Goal: Find specific page/section: Find specific page/section

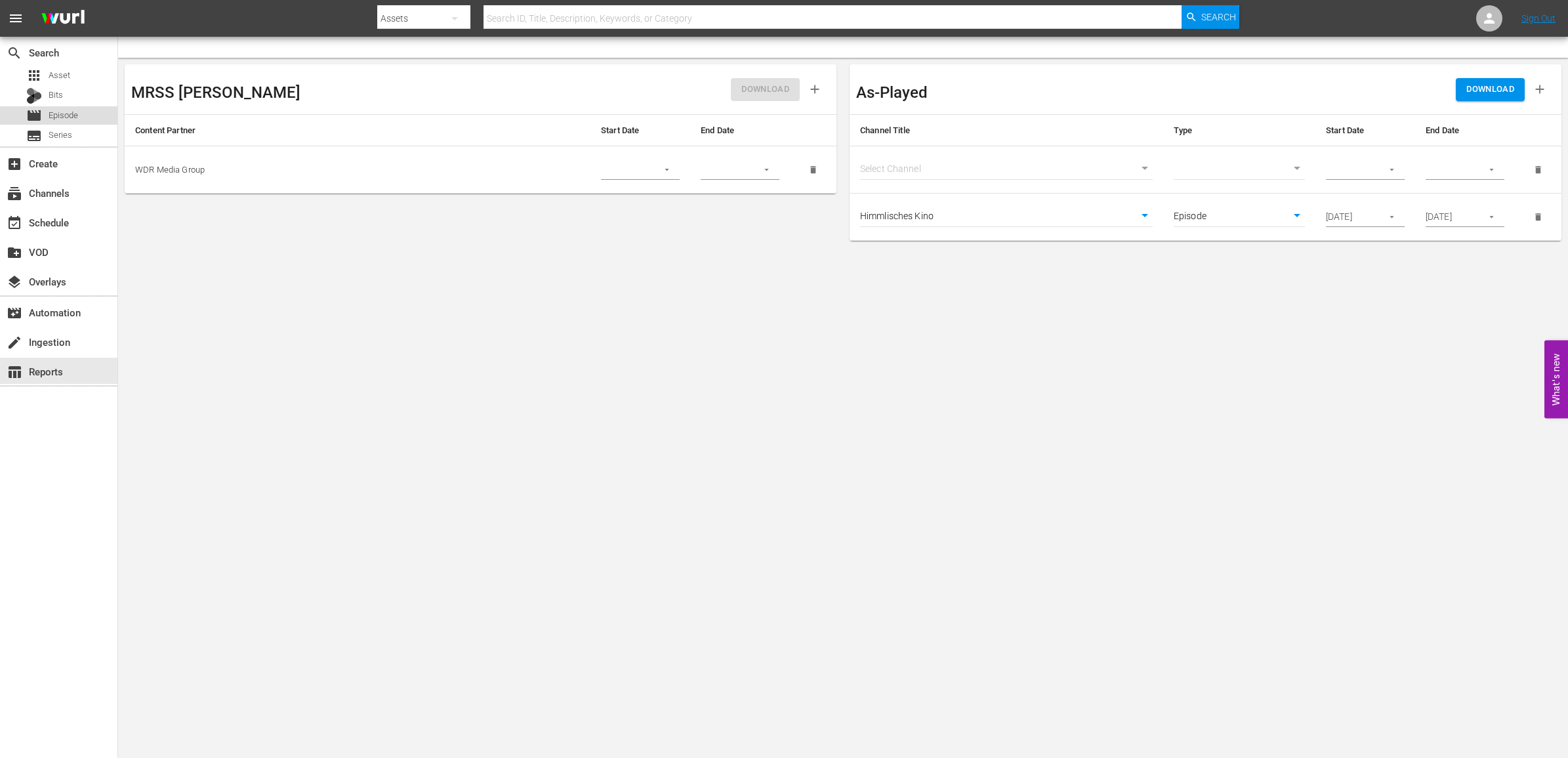
click at [66, 106] on div "movie Episode" at bounding box center [52, 115] width 52 height 18
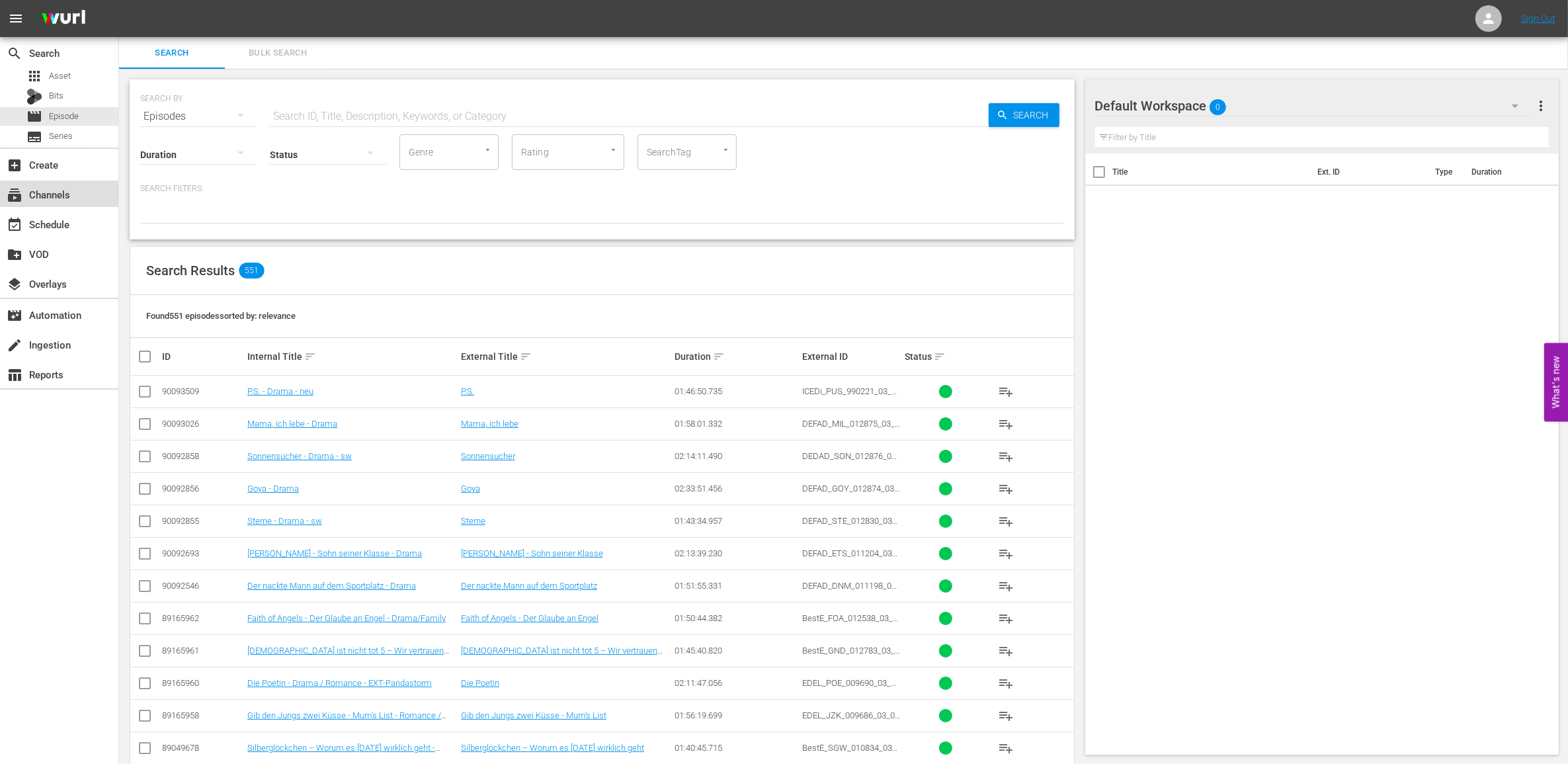
click at [48, 199] on div "subscriptions Channels" at bounding box center [37, 192] width 74 height 12
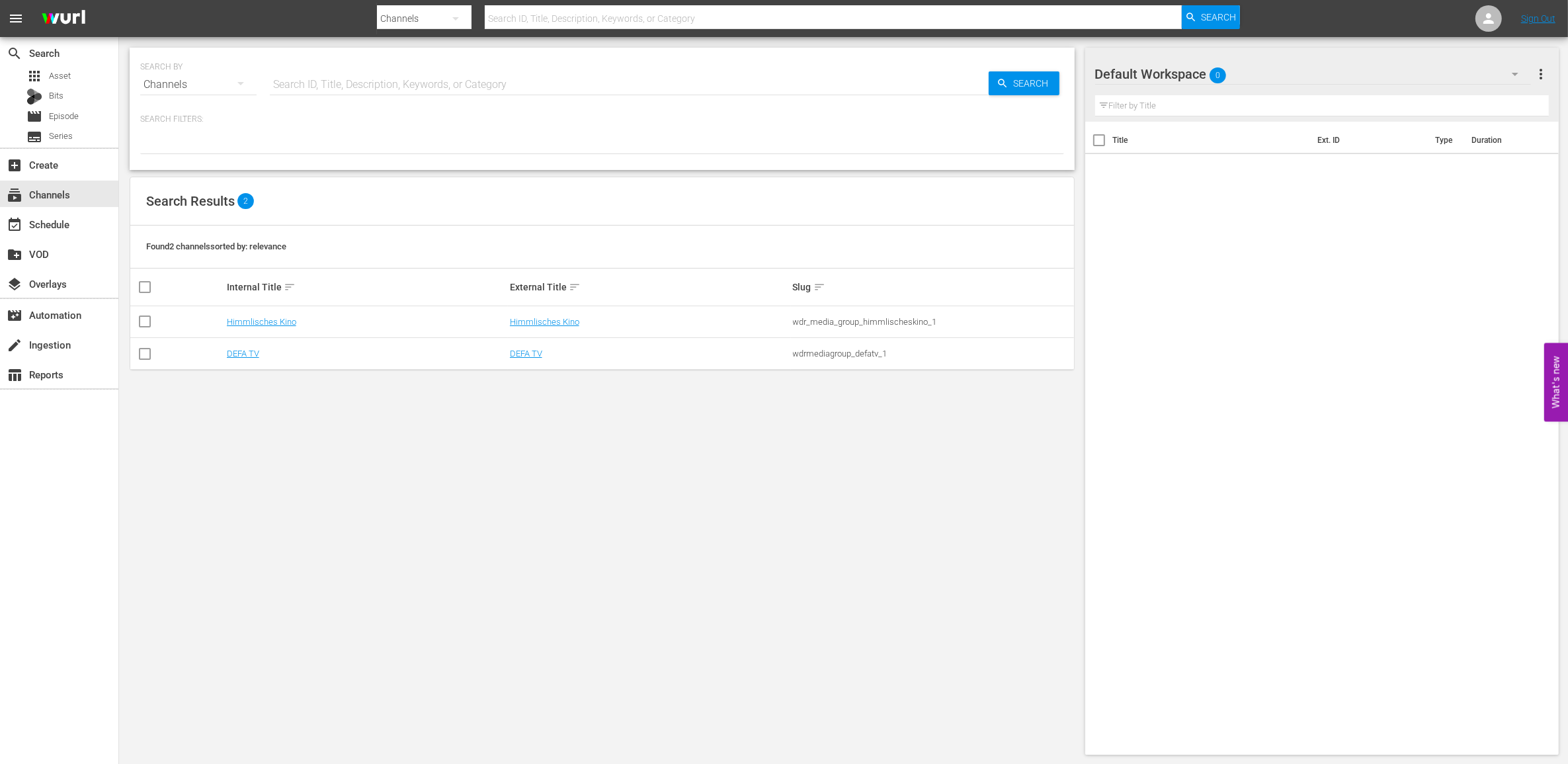
click at [1525, 11] on nav "menu Search By Channels Search ID, Title, Description, Keywords, or Category Se…" at bounding box center [784, 18] width 1568 height 37
click at [1530, 14] on link "Sign Out" at bounding box center [1538, 18] width 34 height 10
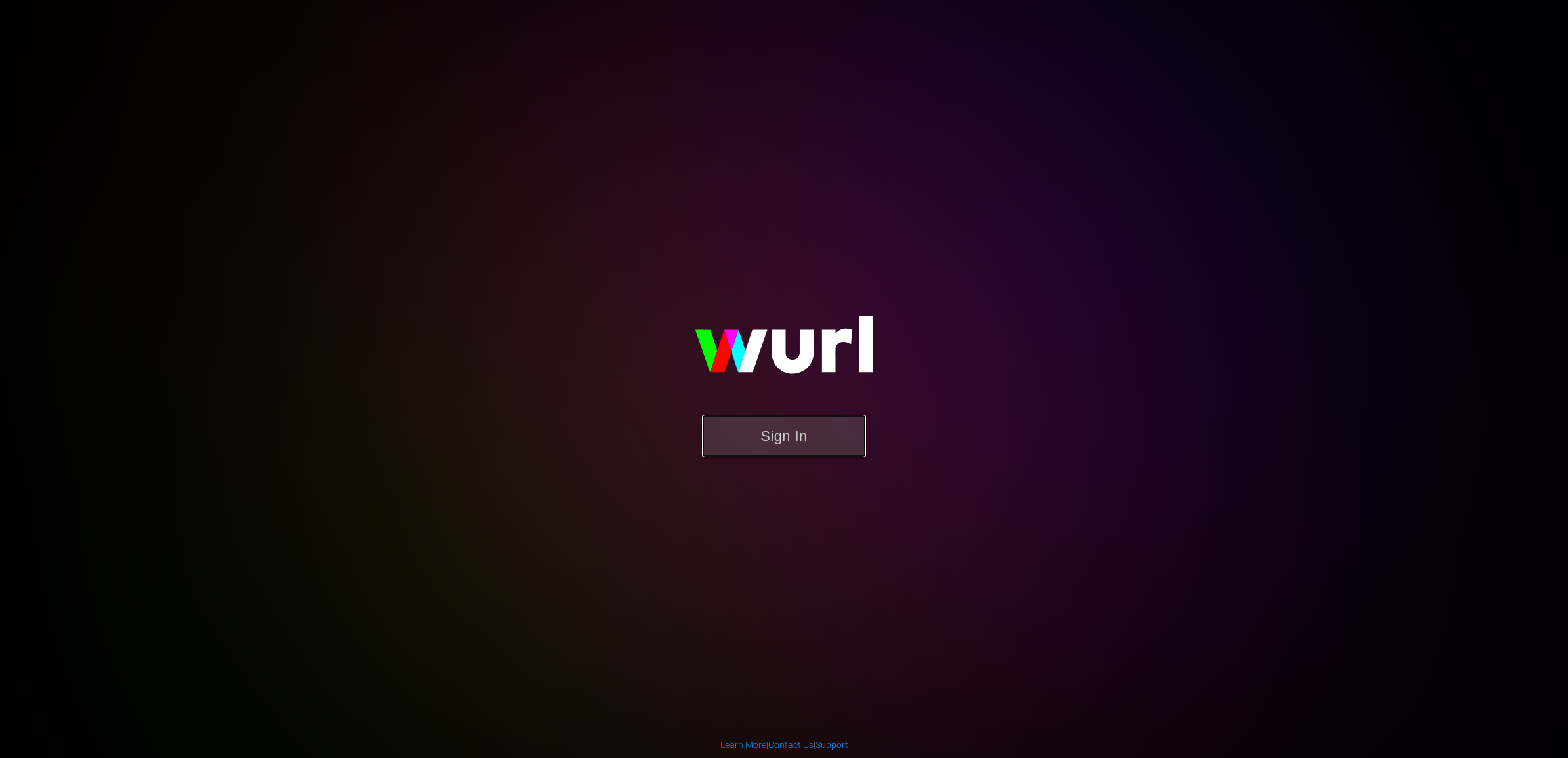
click at [760, 430] on button "Sign In" at bounding box center [784, 436] width 164 height 43
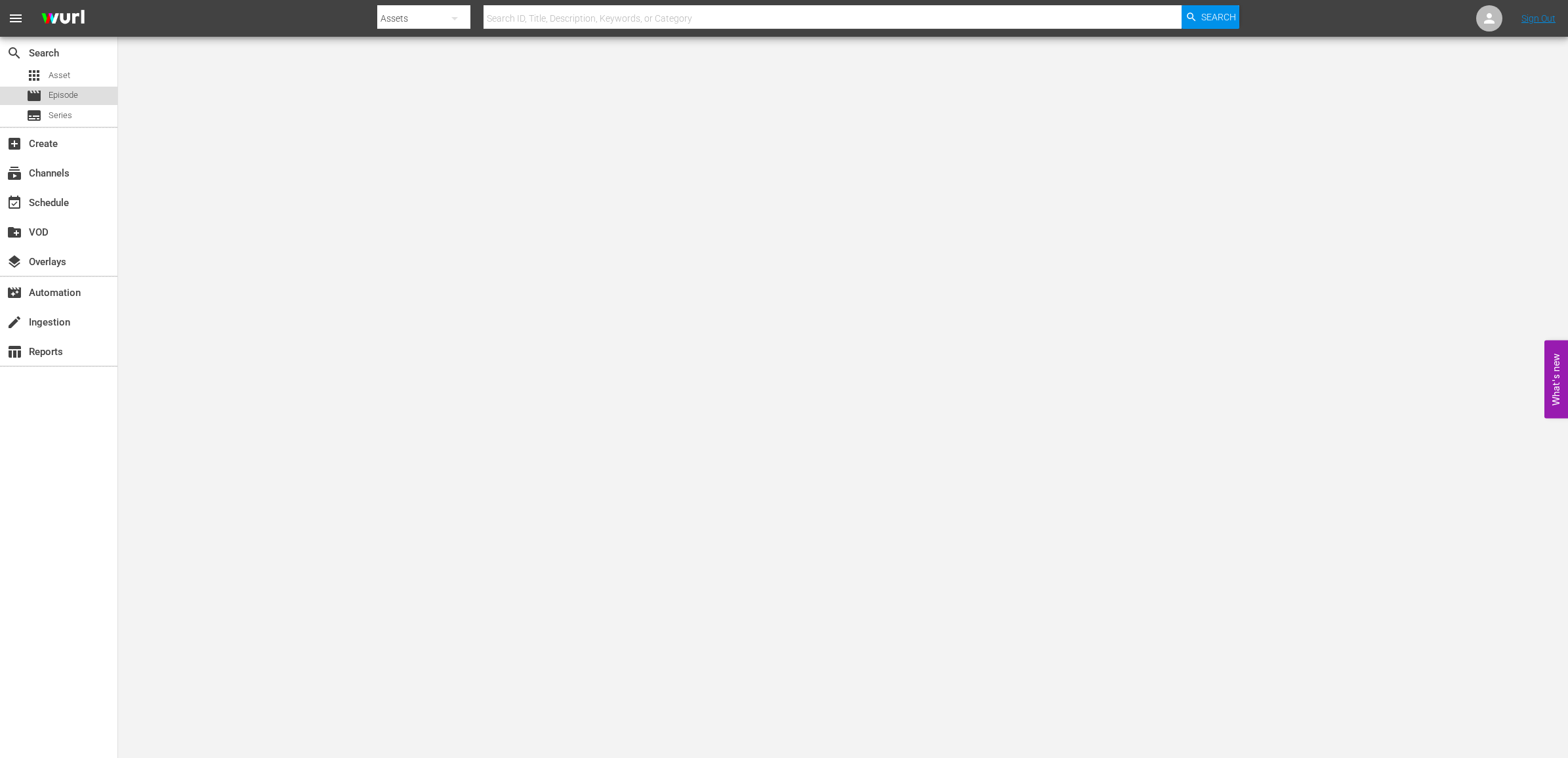
click at [72, 95] on span "Episode" at bounding box center [62, 95] width 29 height 13
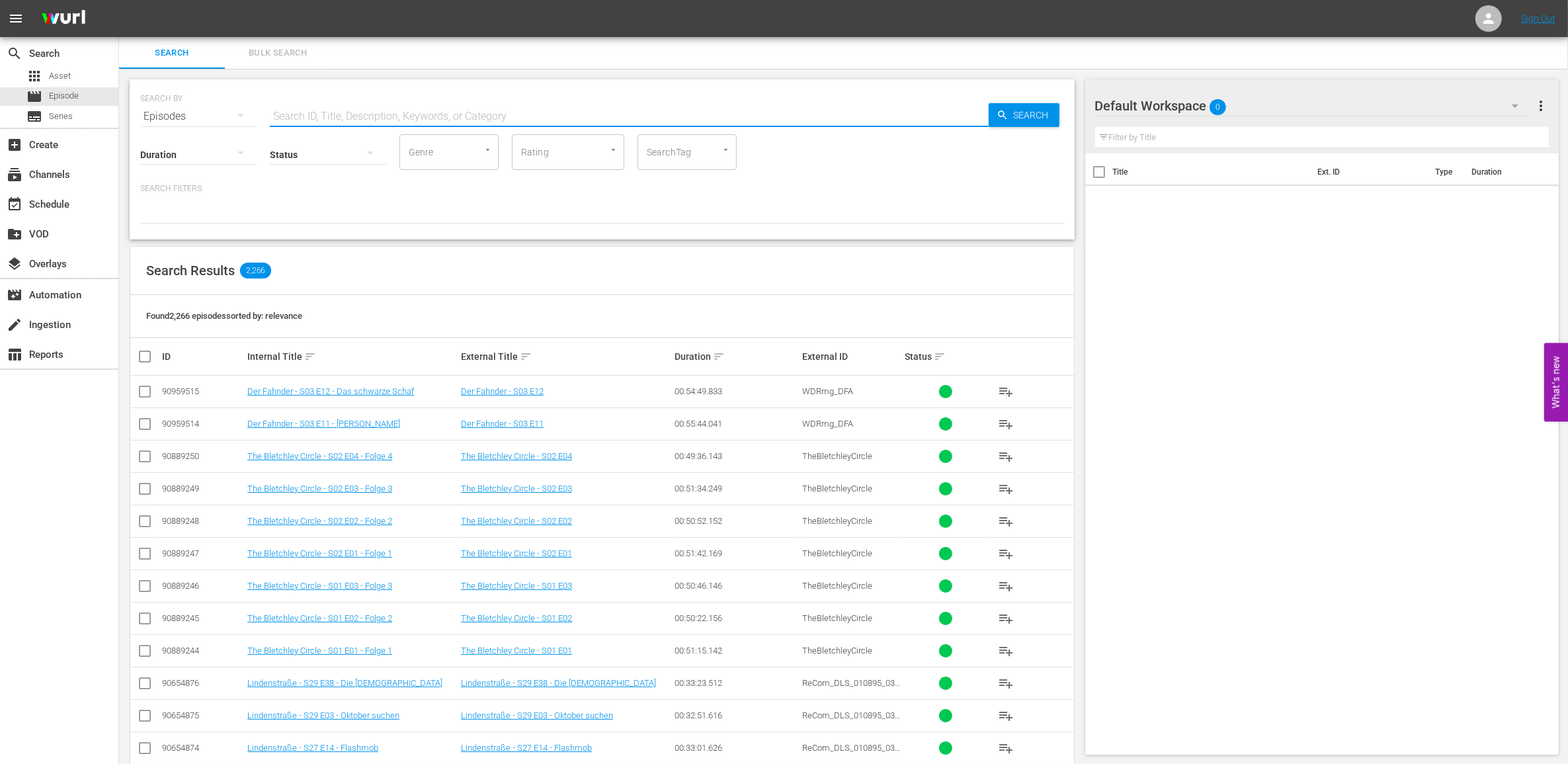
click at [334, 118] on input "text" at bounding box center [630, 116] width 719 height 32
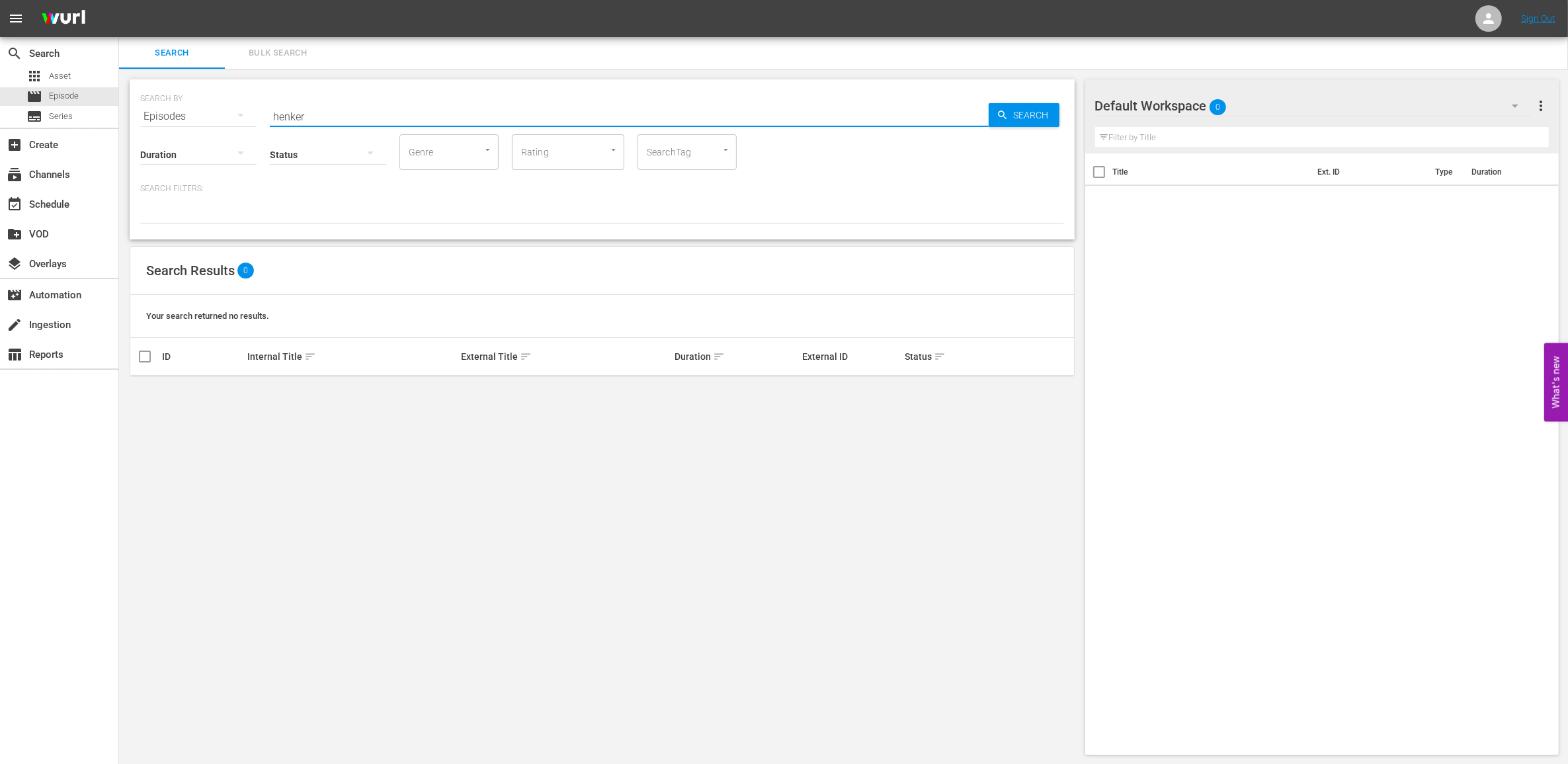
drag, startPoint x: 335, startPoint y: 114, endPoint x: 182, endPoint y: 114, distance: 153.0
click at [183, 114] on div "SEARCH BY Search By Episodes Search ID, Title, Description, Keywords, or Catego…" at bounding box center [602, 108] width 924 height 48
type input "heiter bis tödlich"
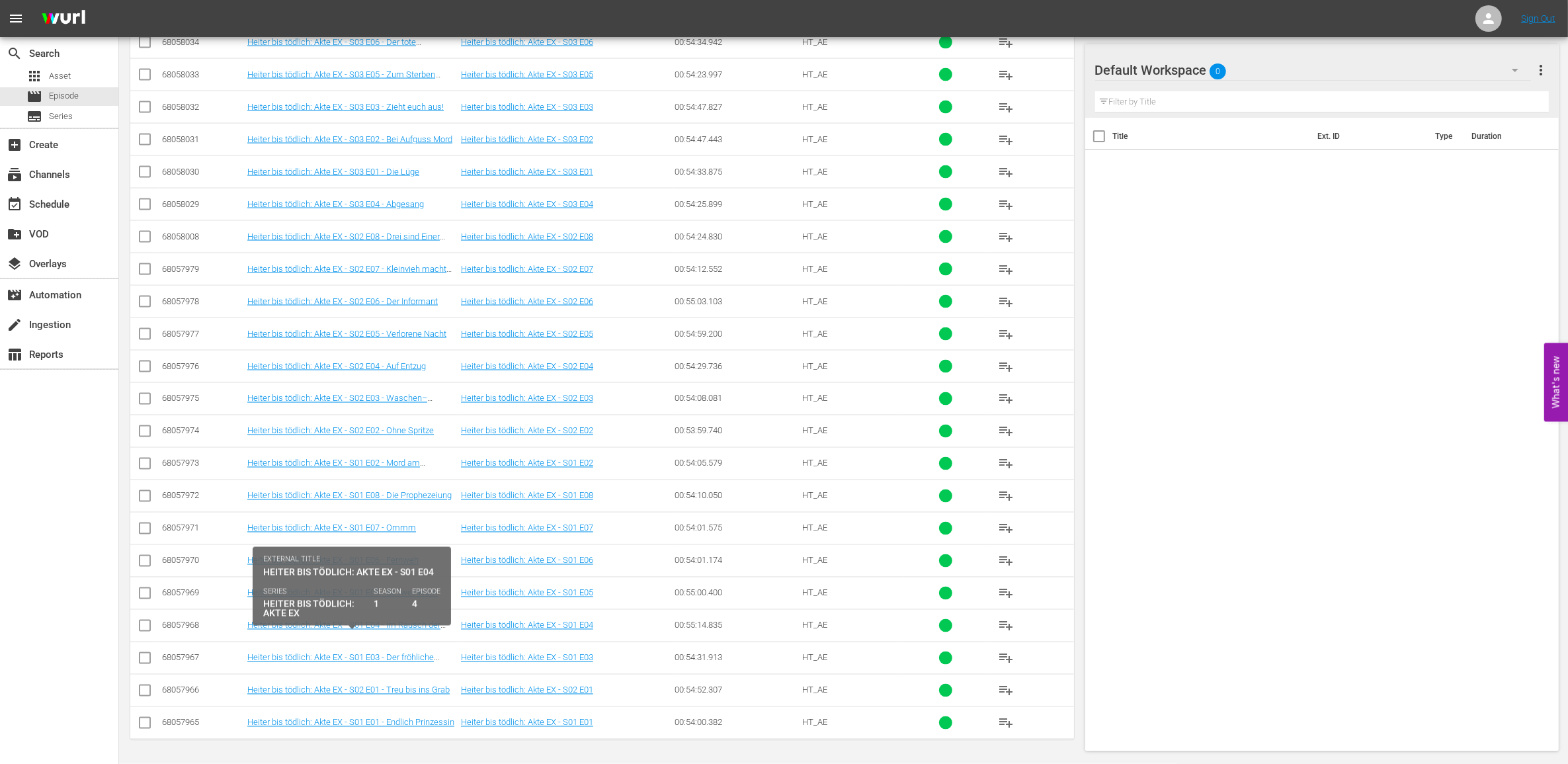
scroll to position [2764, 0]
